Goal: Information Seeking & Learning: Learn about a topic

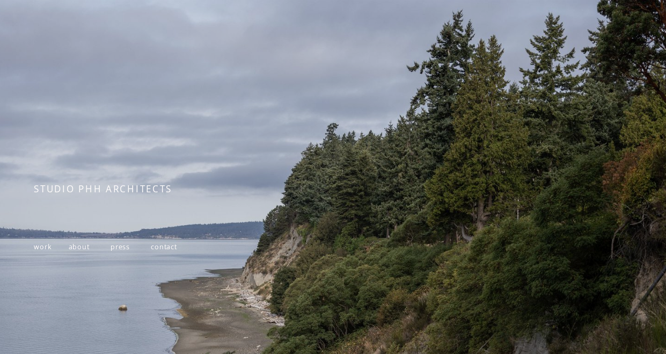
click at [43, 248] on span "work" at bounding box center [43, 246] width 18 height 9
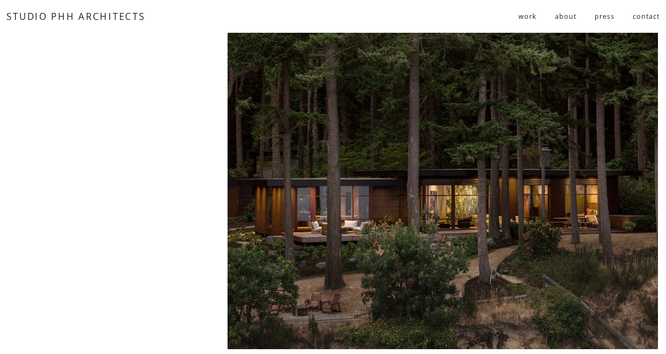
click at [0, 0] on span "residential" at bounding box center [0, 0] width 0 height 0
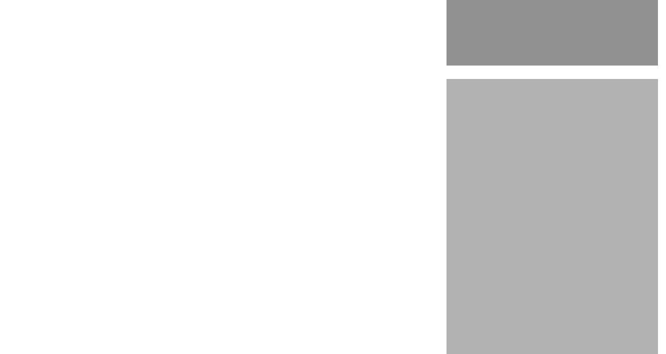
scroll to position [2631, 0]
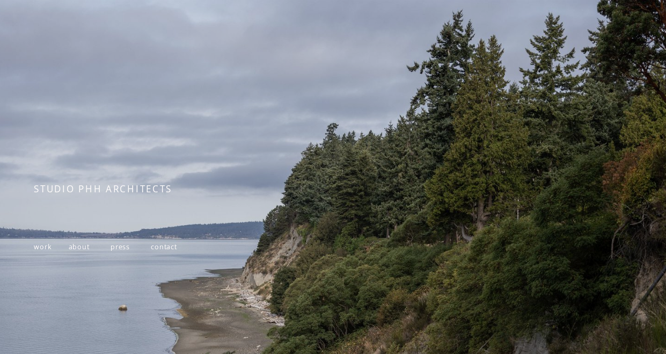
click at [40, 246] on span "work" at bounding box center [43, 246] width 18 height 9
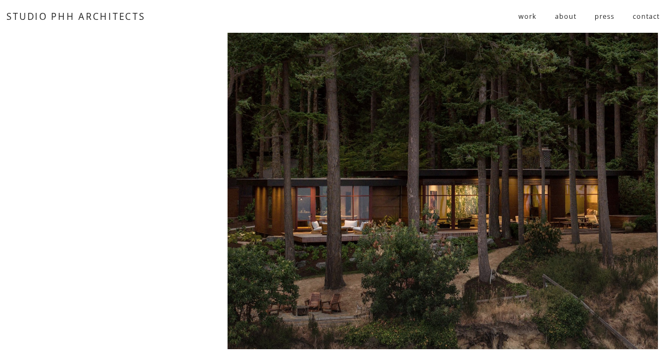
click at [0, 0] on span "residential" at bounding box center [0, 0] width 0 height 0
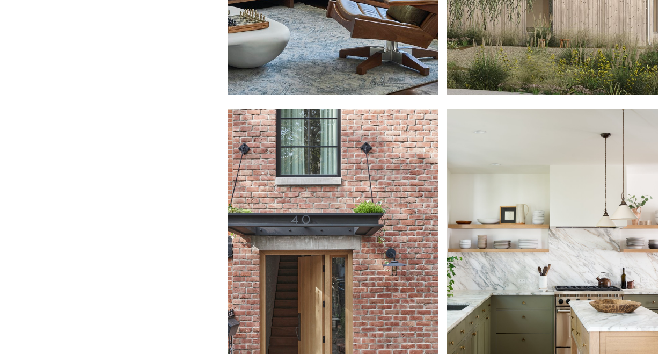
scroll to position [967, 0]
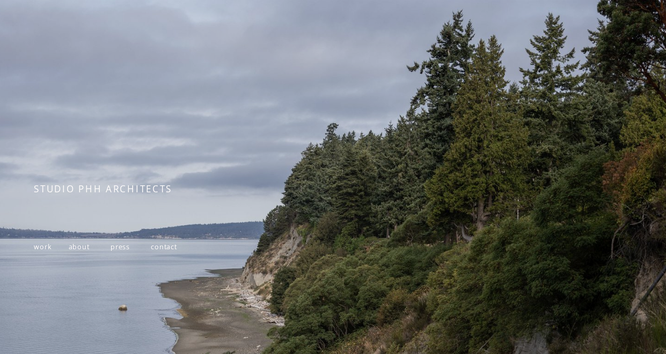
scroll to position [118, 0]
